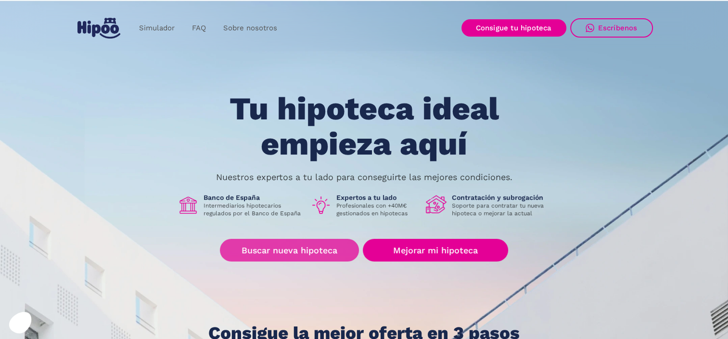
click at [316, 254] on link "Buscar nueva hipoteca" at bounding box center [289, 250] width 139 height 23
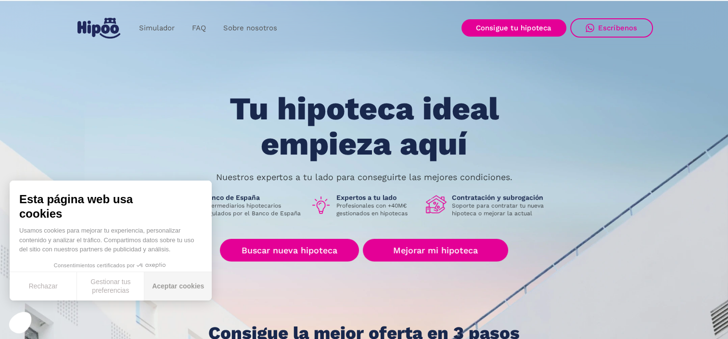
click at [202, 293] on button "Aceptar cookies" at bounding box center [177, 286] width 67 height 28
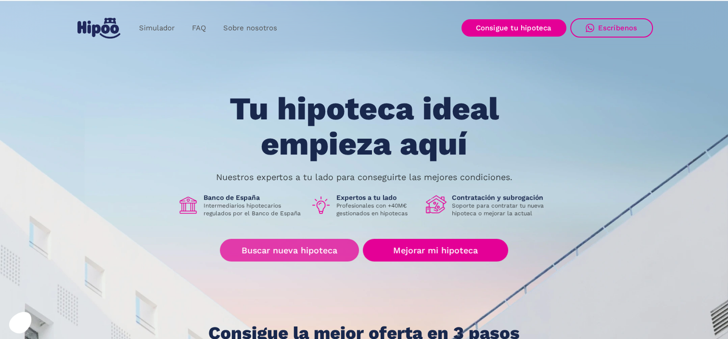
click at [258, 254] on link "Buscar nueva hipoteca" at bounding box center [289, 250] width 139 height 23
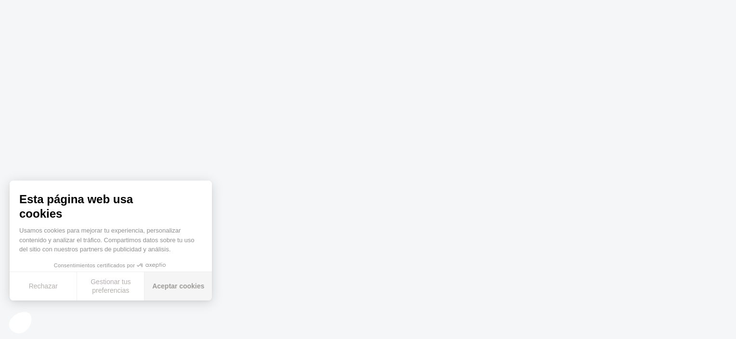
click at [160, 286] on button "Aceptar cookies" at bounding box center [177, 286] width 67 height 28
